Goal: Subscribe to service/newsletter

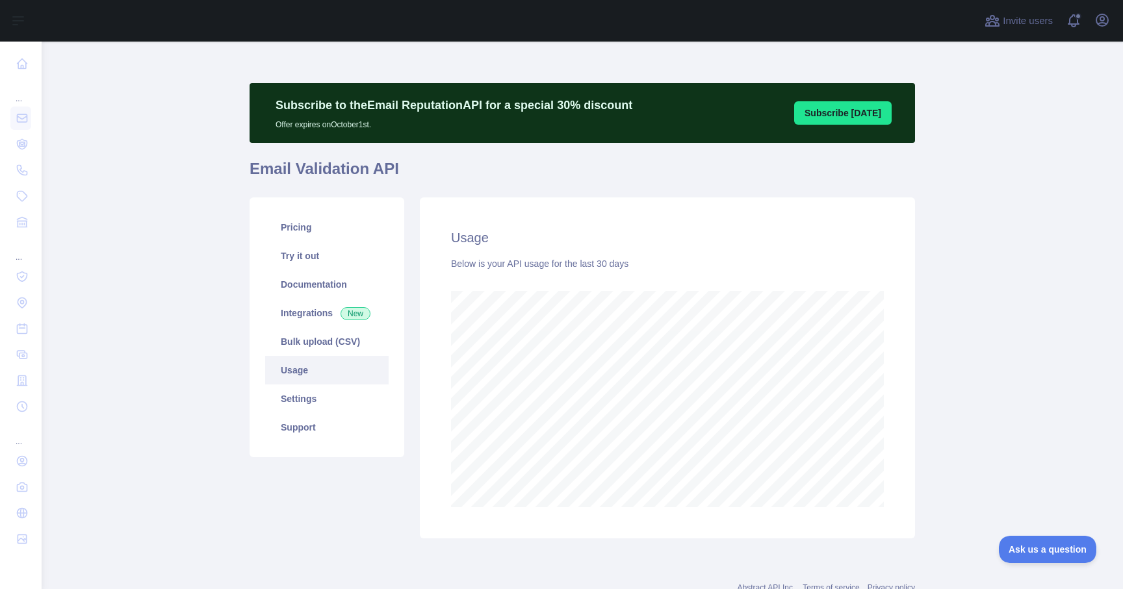
scroll to position [548, 1081]
click at [980, 336] on main "Subscribe to the Email Reputation API for a special 30 % discount Offer expires…" at bounding box center [582, 316] width 1081 height 548
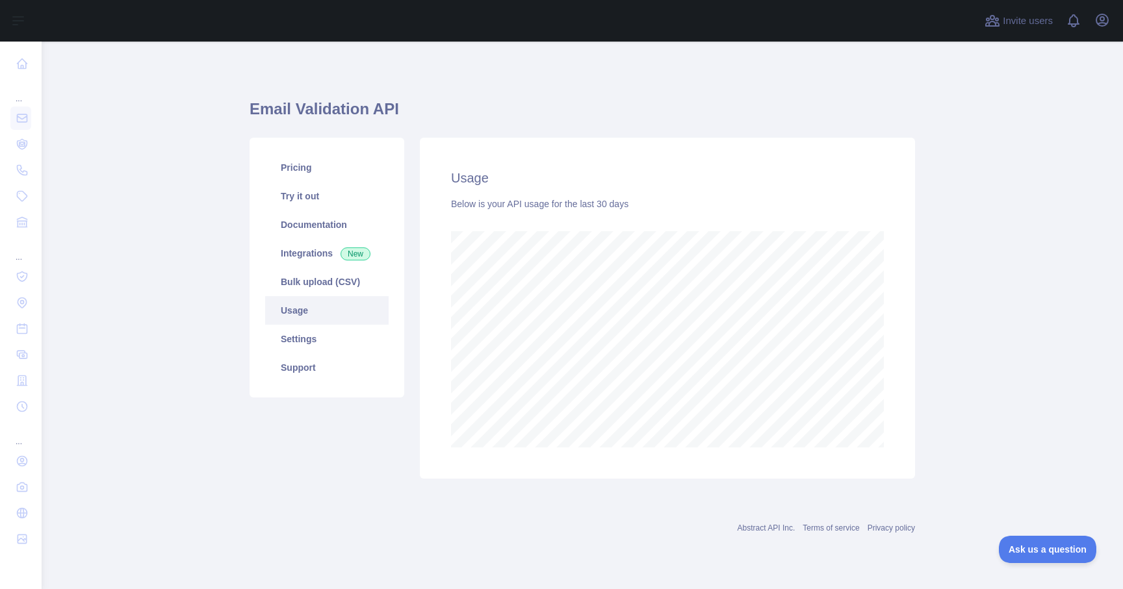
scroll to position [548, 1081]
